Goal: Task Accomplishment & Management: Use online tool/utility

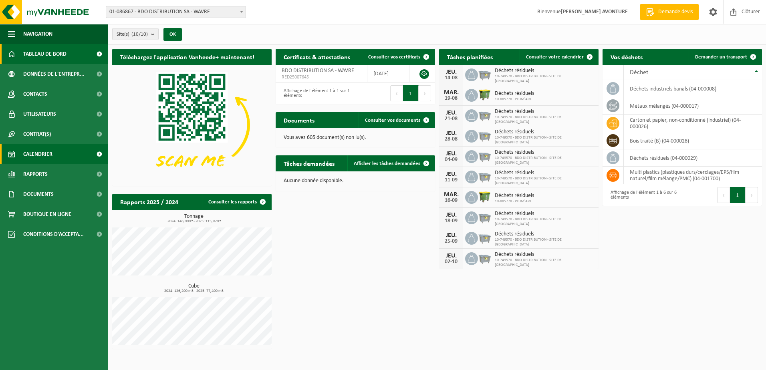
click at [40, 158] on span "Calendrier" at bounding box center [37, 154] width 29 height 20
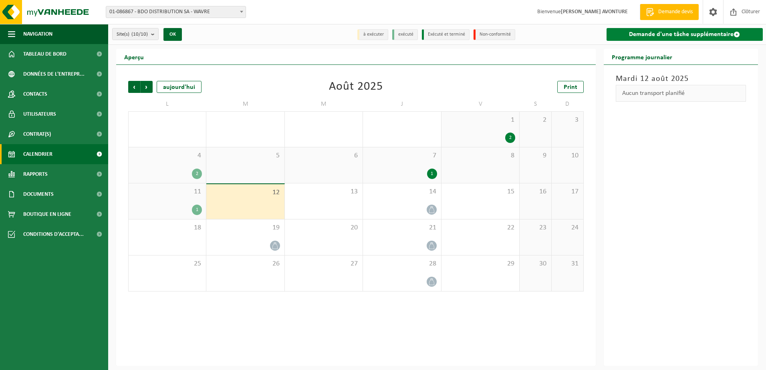
click at [658, 30] on link "Demande d'une tâche supplémentaire" at bounding box center [684, 34] width 157 height 13
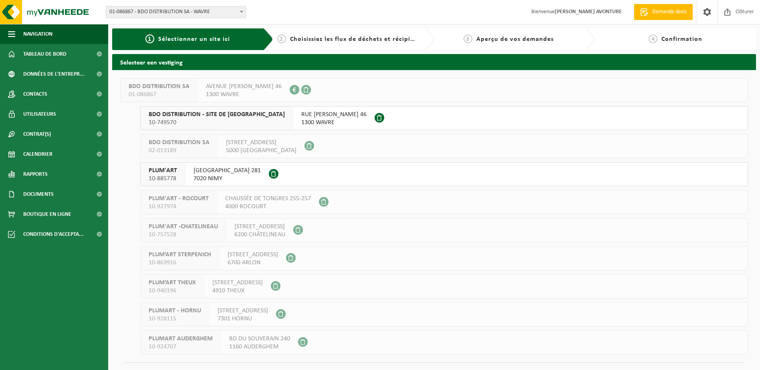
click at [309, 116] on span "RUE ZENOBE GRAMME 46" at bounding box center [333, 115] width 65 height 8
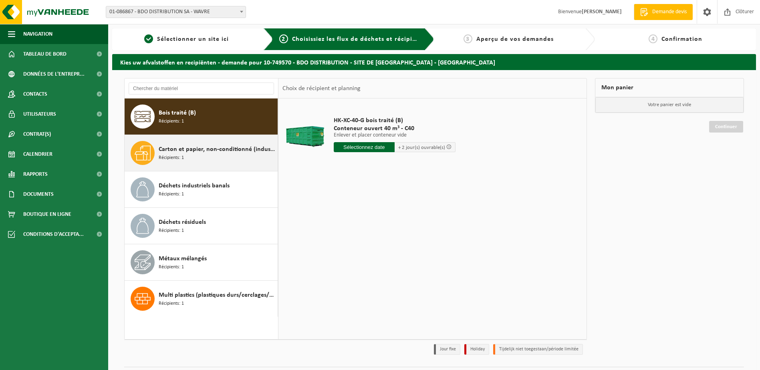
click at [181, 152] on span "Carton et papier, non-conditionné (industriel)" at bounding box center [217, 150] width 117 height 10
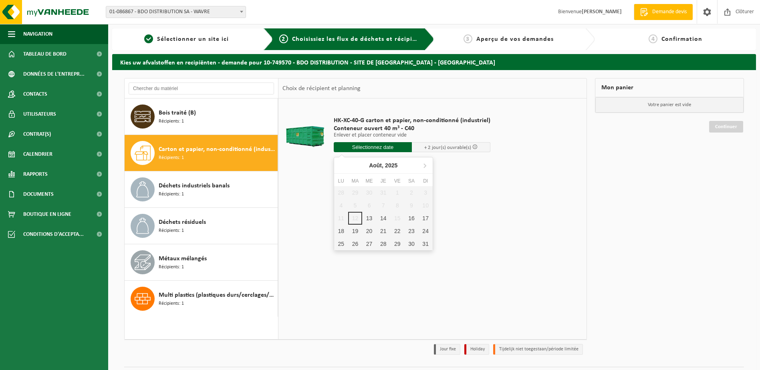
click at [361, 146] on input "text" at bounding box center [373, 147] width 78 height 10
click at [370, 221] on div "13" at bounding box center [369, 218] width 14 height 13
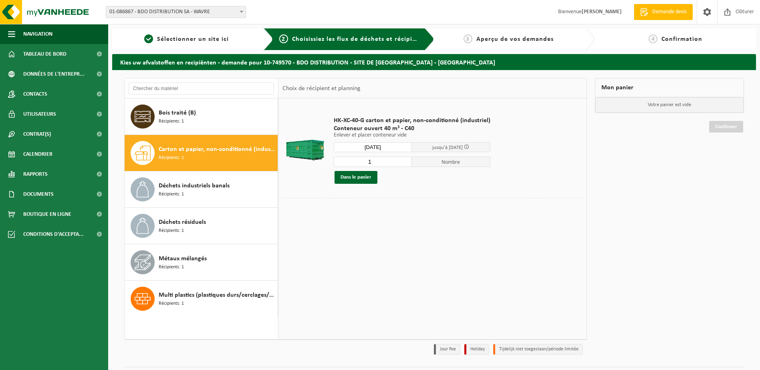
type input "à partir de 2025-08-13"
click at [344, 175] on button "Dans le panier" at bounding box center [355, 177] width 43 height 13
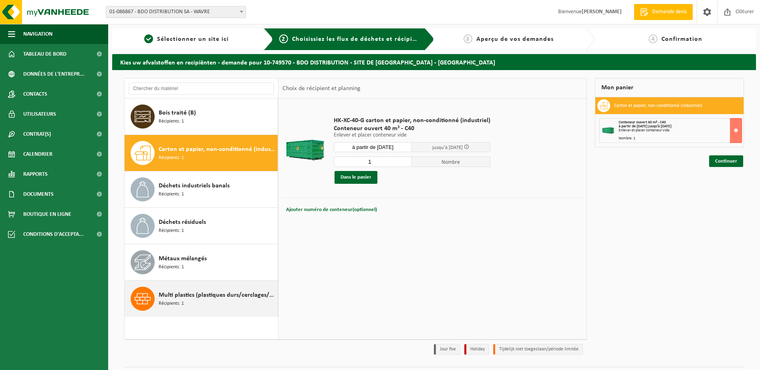
click at [167, 302] on span "Récipients: 1" at bounding box center [171, 304] width 25 height 8
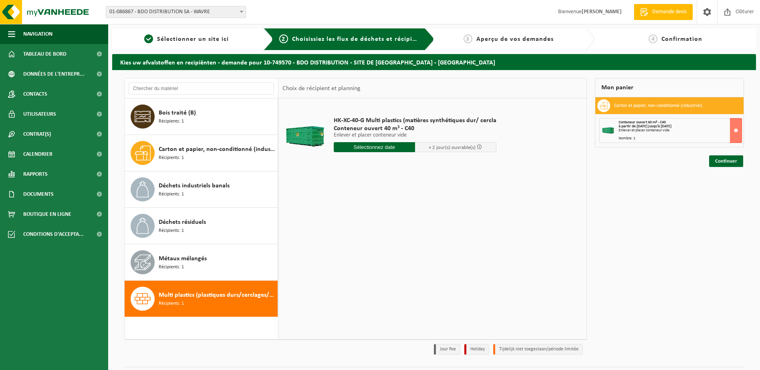
click at [362, 144] on input "text" at bounding box center [374, 147] width 81 height 10
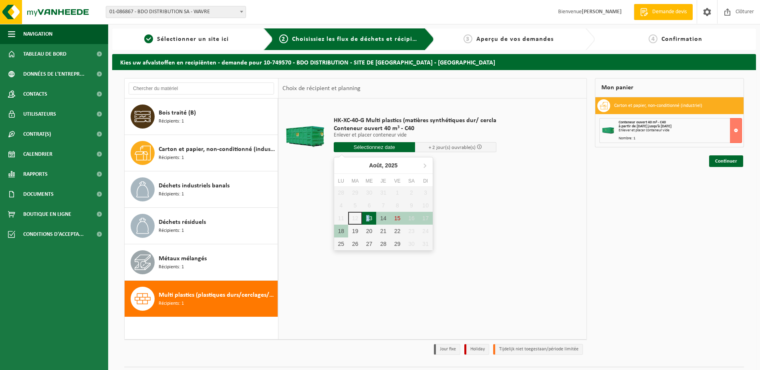
click at [368, 220] on div "13" at bounding box center [369, 218] width 14 height 13
type input "à partir de 2025-08-13"
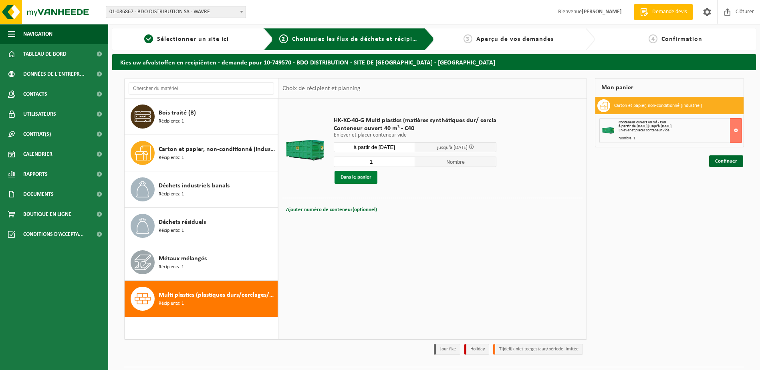
click at [362, 177] on button "Dans le panier" at bounding box center [355, 177] width 43 height 13
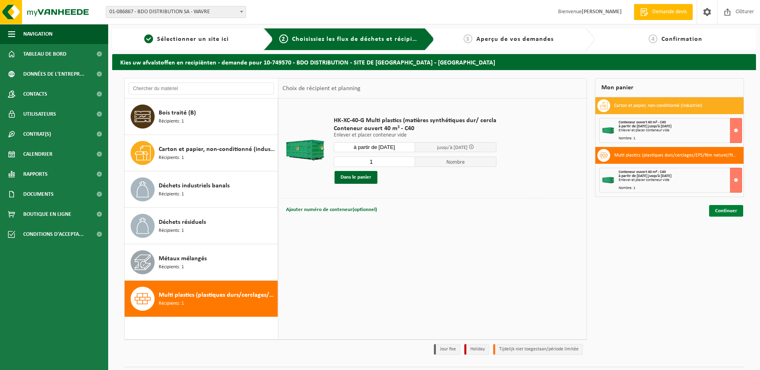
click at [730, 211] on link "Continuer" at bounding box center [726, 211] width 34 height 12
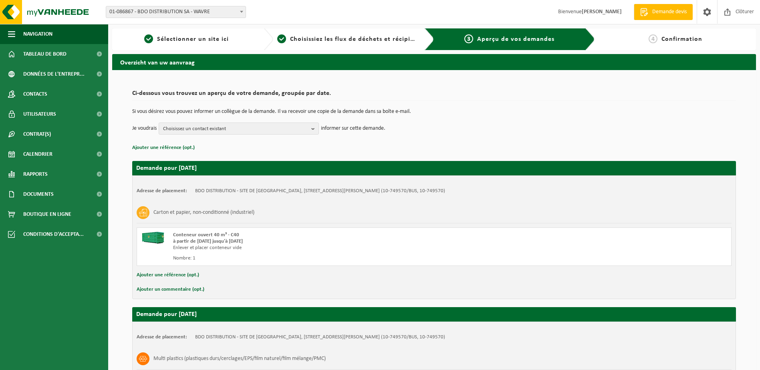
scroll to position [116, 0]
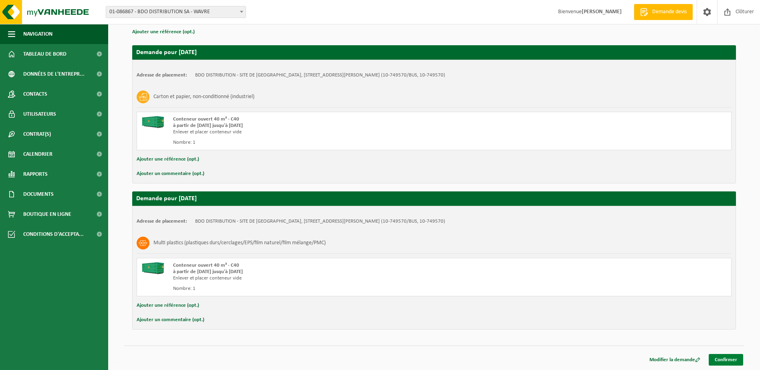
click at [723, 358] on link "Confirmer" at bounding box center [725, 360] width 34 height 12
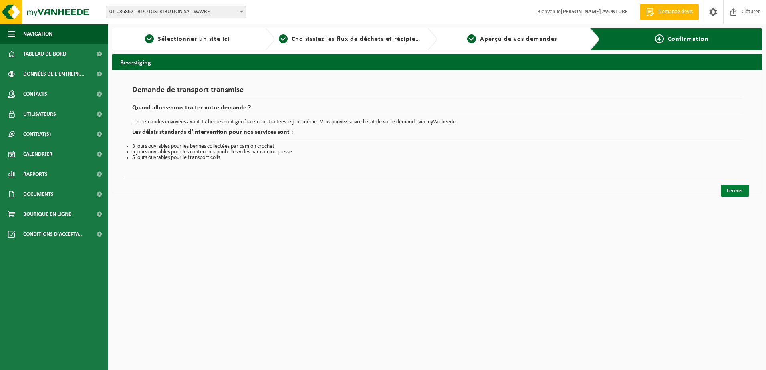
click at [737, 194] on link "Fermer" at bounding box center [735, 191] width 28 height 12
